Goal: Task Accomplishment & Management: Manage account settings

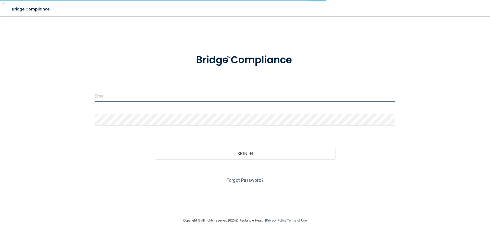
click at [153, 96] on input "email" at bounding box center [245, 95] width 301 height 11
type input "[EMAIL_ADDRESS][DOMAIN_NAME]"
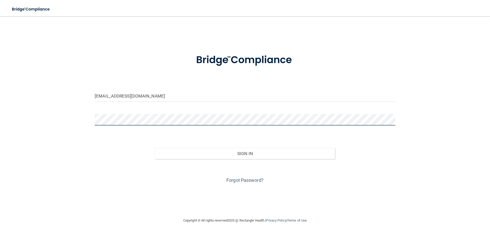
click at [155, 148] on button "Sign In" at bounding box center [245, 153] width 180 height 11
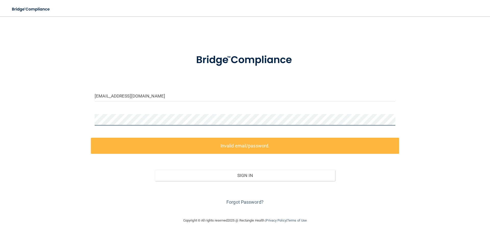
click at [41, 105] on div "[EMAIL_ADDRESS][DOMAIN_NAME] Invalid email/password. You don't have permission …" at bounding box center [244, 116] width 469 height 191
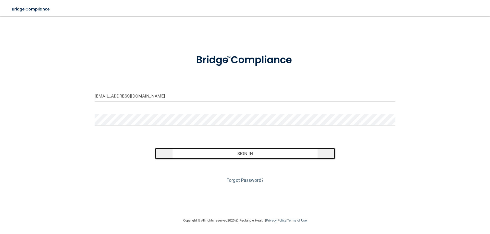
click at [261, 153] on button "Sign In" at bounding box center [245, 153] width 180 height 11
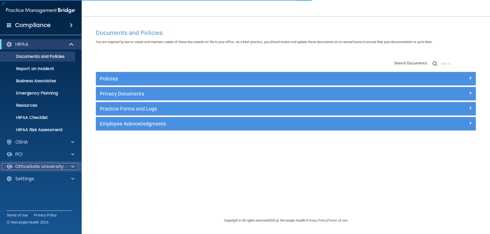
click at [69, 164] on div at bounding box center [72, 167] width 13 height 6
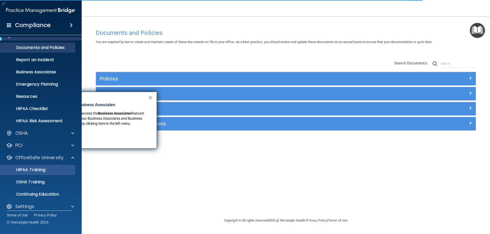
scroll to position [14, 0]
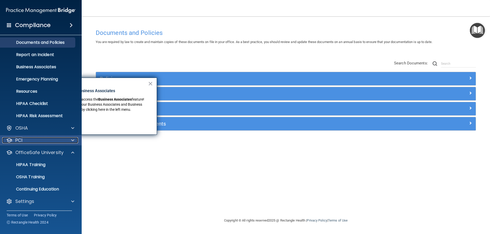
click at [73, 141] on span at bounding box center [72, 141] width 3 height 6
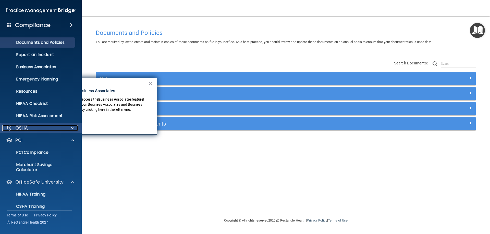
click at [72, 129] on span at bounding box center [72, 128] width 3 height 6
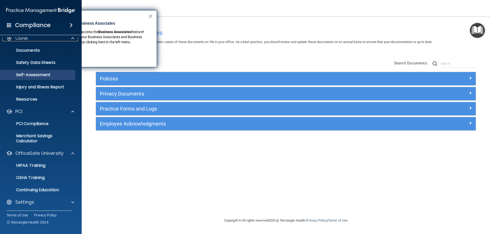
scroll to position [105, 0]
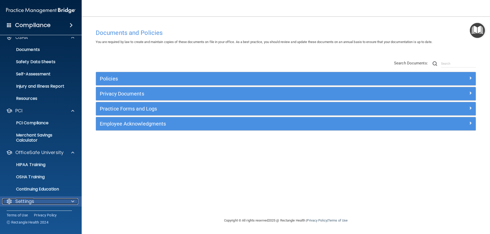
click at [73, 200] on span at bounding box center [72, 202] width 3 height 6
click at [72, 202] on span at bounding box center [72, 202] width 3 height 6
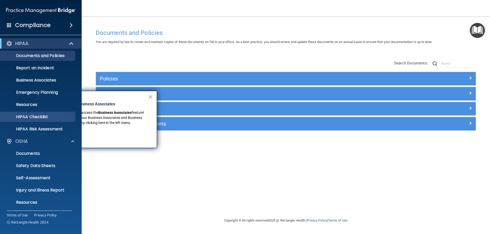
scroll to position [0, 0]
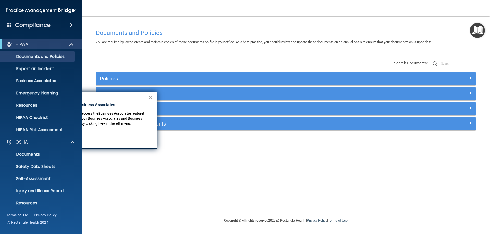
click at [150, 97] on button "×" at bounding box center [150, 98] width 5 height 8
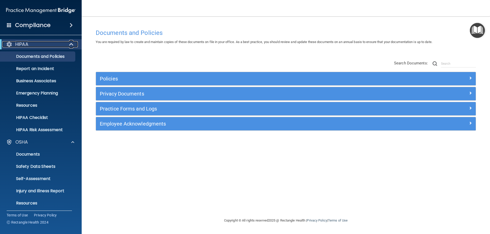
drag, startPoint x: 67, startPoint y: 43, endPoint x: 66, endPoint y: 37, distance: 5.9
click at [67, 43] on div at bounding box center [71, 44] width 13 height 6
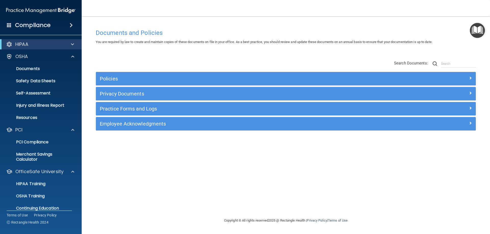
click at [68, 22] on div "Compliance" at bounding box center [41, 25] width 82 height 11
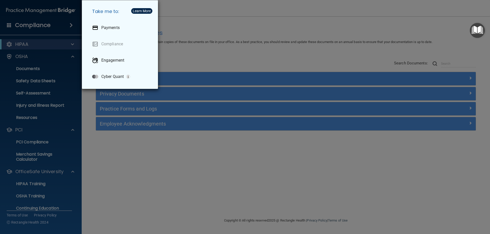
click at [50, 29] on div "Take me to: Payments Compliance Engagement Cyber Quant" at bounding box center [245, 117] width 490 height 234
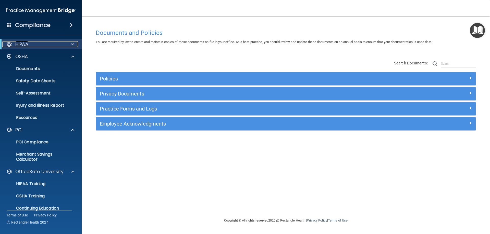
click at [72, 43] on span at bounding box center [72, 44] width 3 height 6
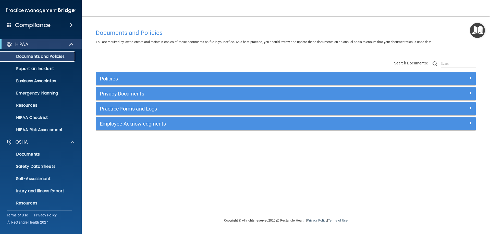
click at [31, 57] on p "Documents and Policies" at bounding box center [38, 56] width 70 height 5
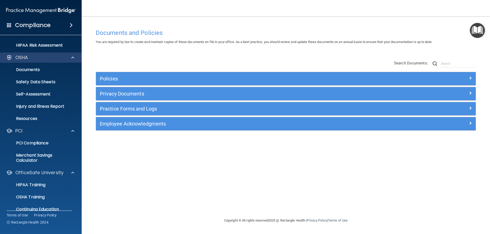
scroll to position [102, 0]
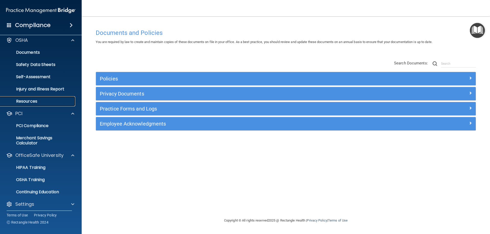
click at [41, 101] on p "Resources" at bounding box center [38, 101] width 70 height 5
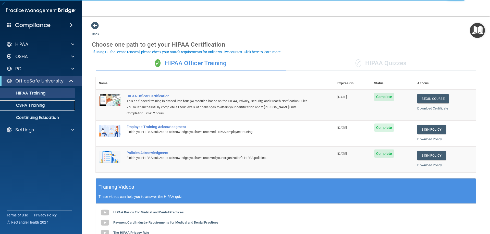
click at [22, 107] on p "OSHA Training" at bounding box center [23, 105] width 41 height 5
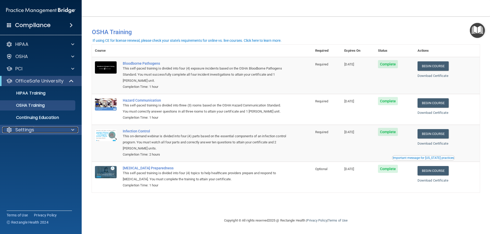
click at [31, 128] on p "Settings" at bounding box center [24, 130] width 19 height 6
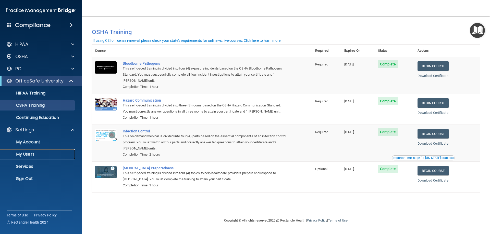
click at [30, 155] on p "My Users" at bounding box center [38, 154] width 70 height 5
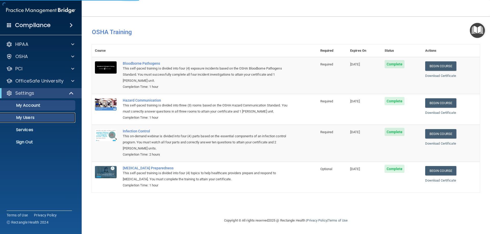
select select "20"
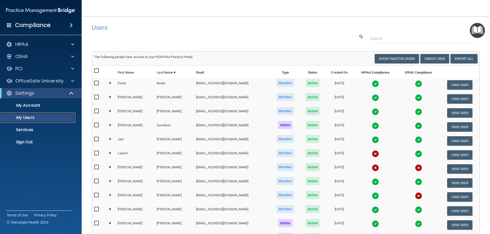
scroll to position [102, 0]
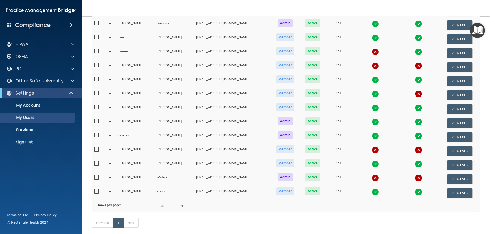
click at [97, 150] on input "checkbox" at bounding box center [97, 150] width 6 height 4
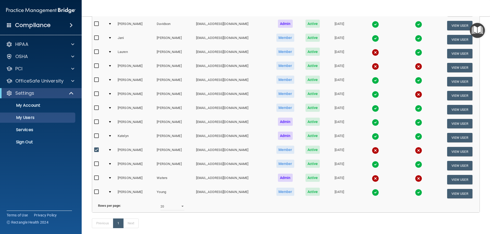
scroll to position [103, 0]
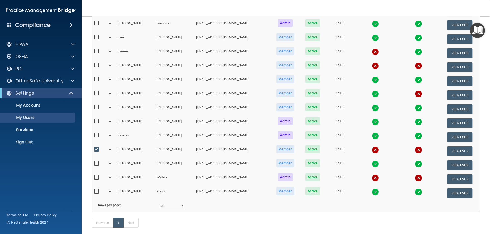
click at [109, 149] on div at bounding box center [110, 150] width 2 height 2
click at [110, 149] on div at bounding box center [110, 150] width 2 height 2
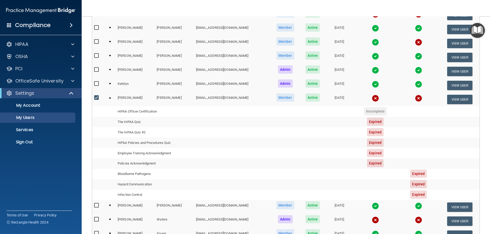
scroll to position [150, 0]
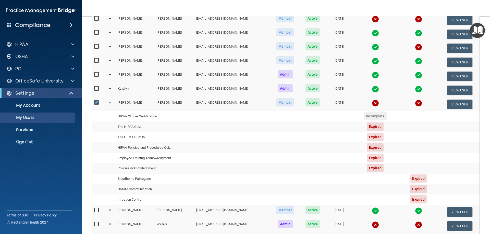
click at [97, 102] on input "checkbox" at bounding box center [97, 103] width 6 height 4
checkbox input "false"
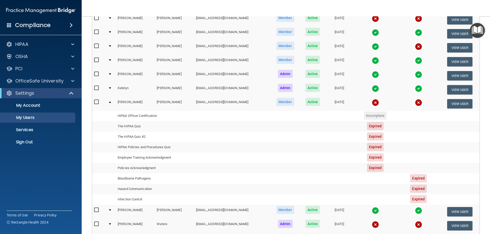
scroll to position [149, 0]
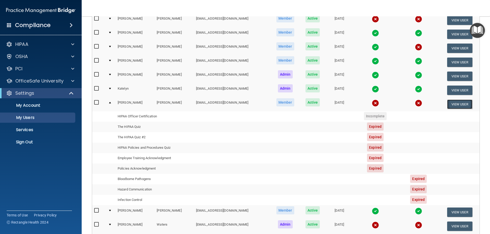
click at [454, 104] on button "View User" at bounding box center [459, 104] width 25 height 9
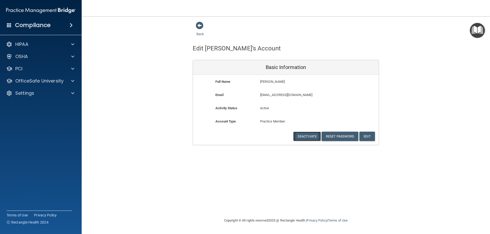
click at [308, 136] on button "Deactivate" at bounding box center [307, 136] width 28 height 9
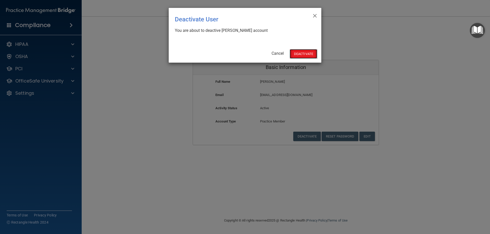
click at [304, 52] on button "Deactivate" at bounding box center [304, 53] width 28 height 9
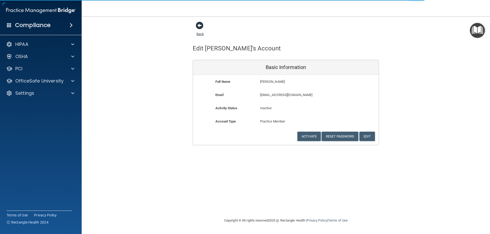
click at [200, 24] on span at bounding box center [200, 26] width 8 height 8
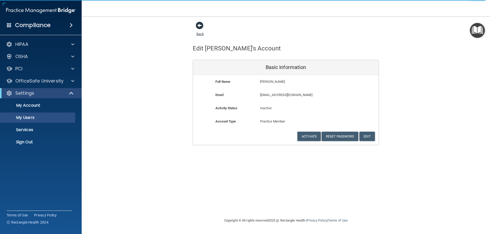
select select "20"
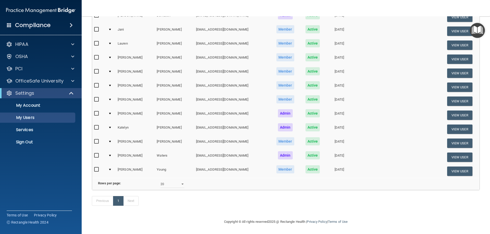
scroll to position [118, 0]
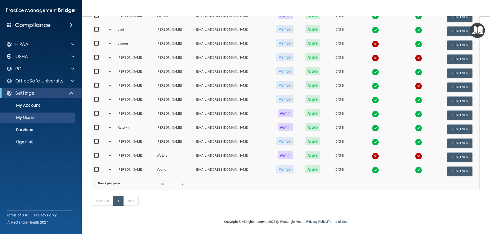
click at [372, 153] on img at bounding box center [375, 156] width 7 height 7
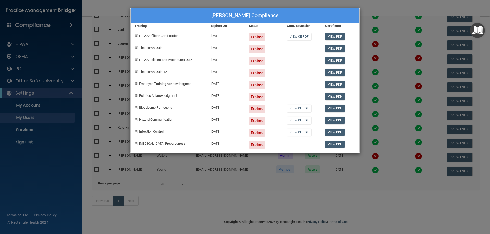
click at [341, 1] on div "[PERSON_NAME] Compliance Training Expires On Status Cont. Education Certificate…" at bounding box center [245, 117] width 490 height 234
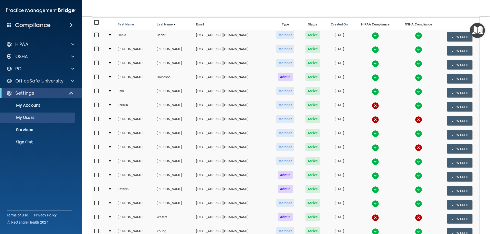
scroll to position [0, 0]
